Goal: Information Seeking & Learning: Learn about a topic

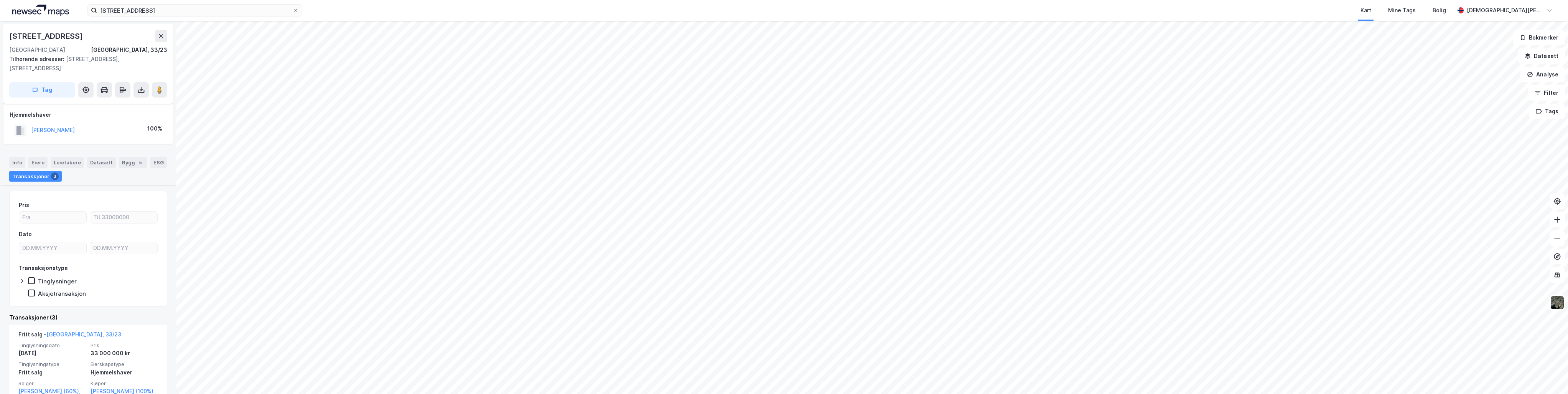
scroll to position [77, 0]
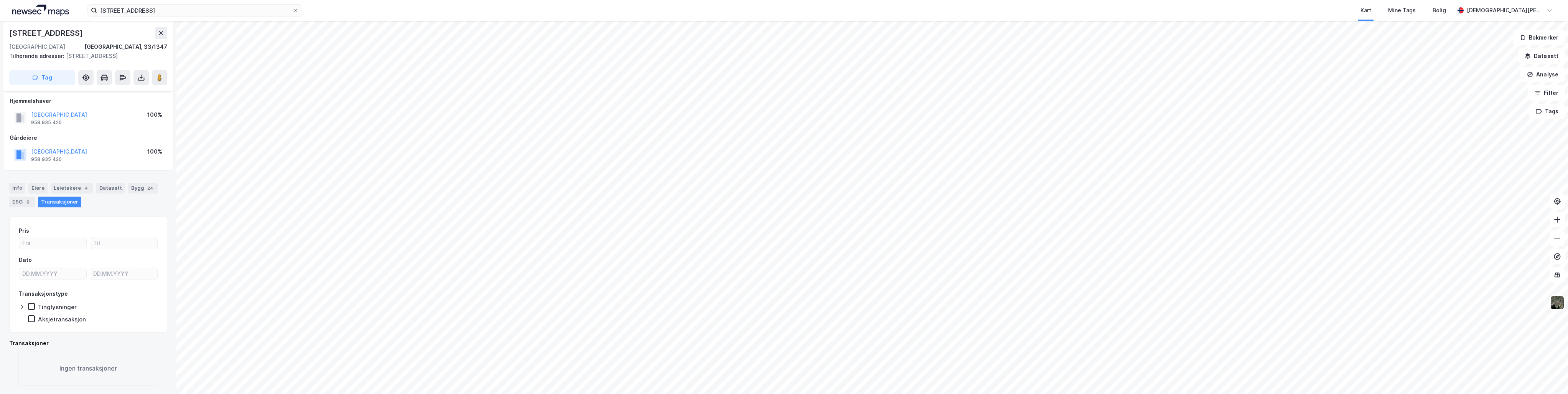
scroll to position [5, 0]
click at [745, 0] on html "akersgata 24 Kart Mine Tags Bolig [PERSON_NAME] [STREET_ADDRESS], 33/1347 Tilhø…" at bounding box center [784, 197] width 1568 height 394
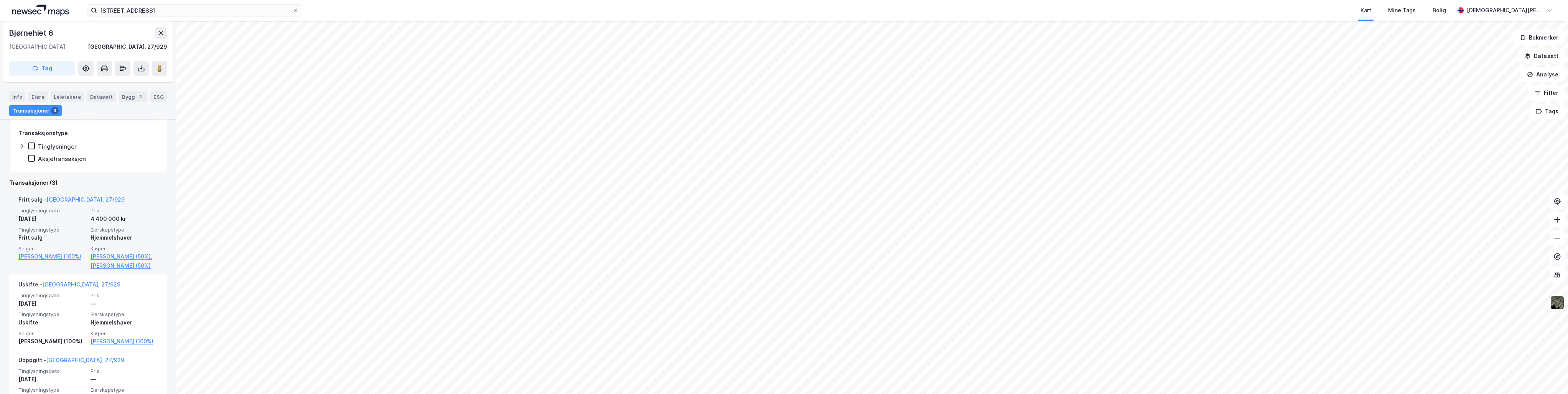
scroll to position [153, 0]
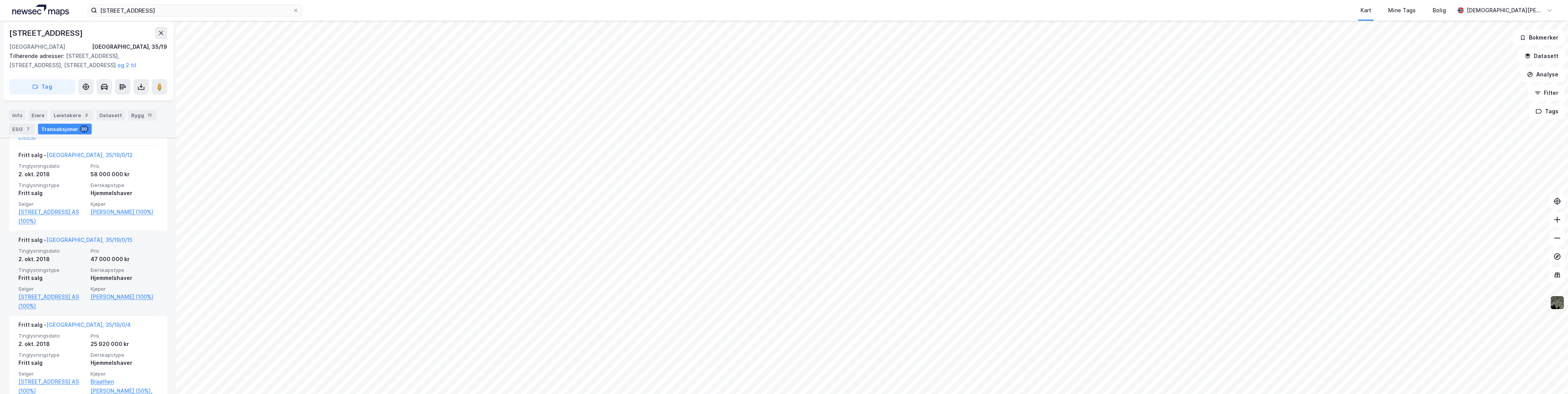
scroll to position [2366, 0]
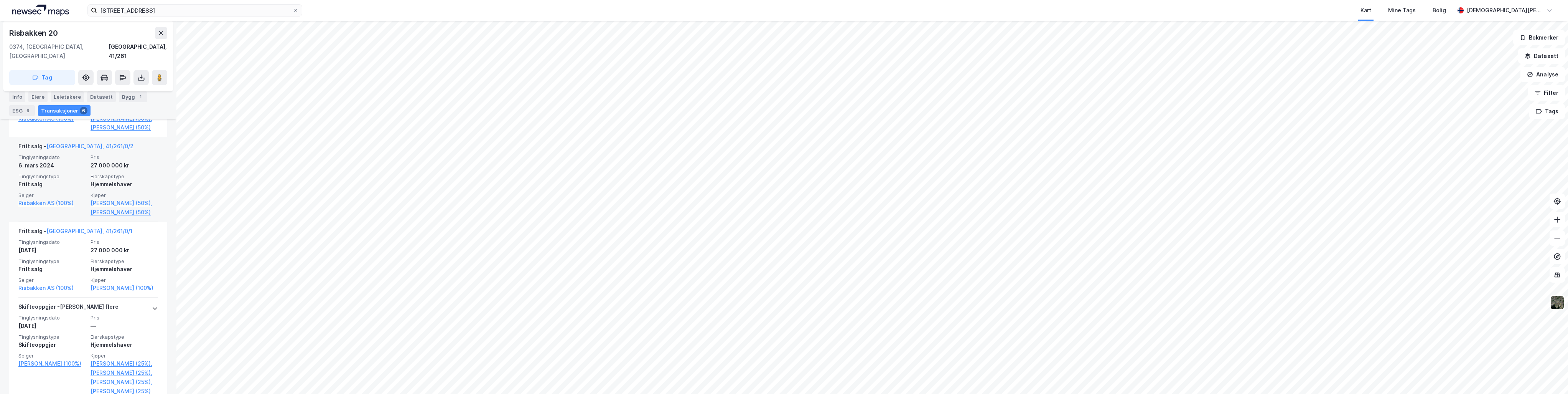
scroll to position [410, 0]
